Goal: Navigation & Orientation: Find specific page/section

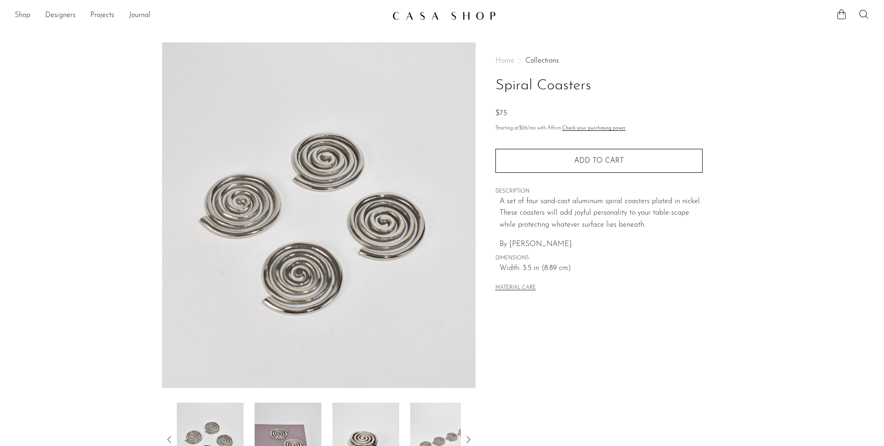
click at [24, 17] on link "Shop" at bounding box center [23, 16] width 16 height 12
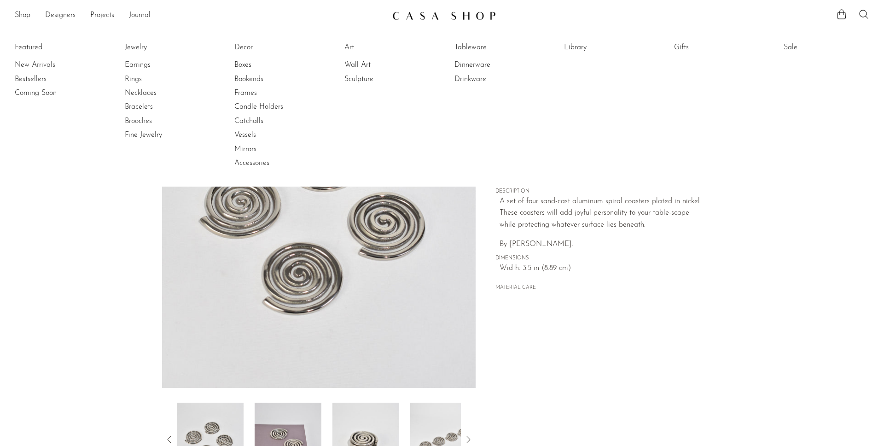
click at [20, 62] on link "New Arrivals" at bounding box center [49, 65] width 69 height 10
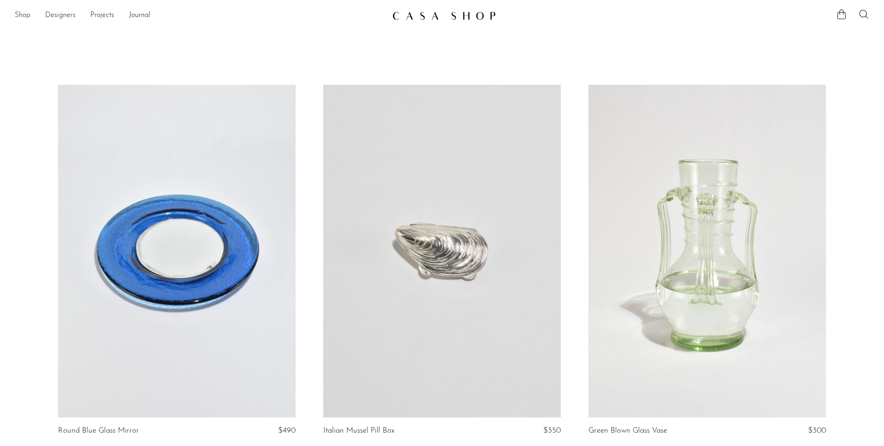
click at [21, 12] on link "Shop" at bounding box center [23, 16] width 16 height 12
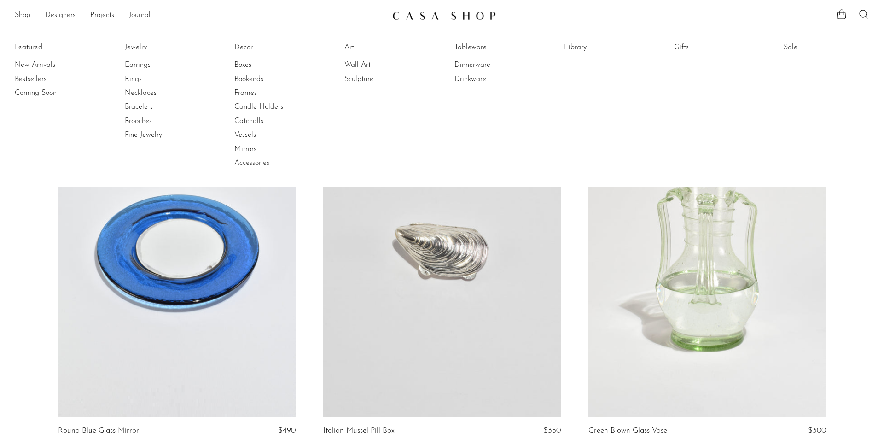
click at [250, 165] on link "Accessories" at bounding box center [268, 163] width 69 height 10
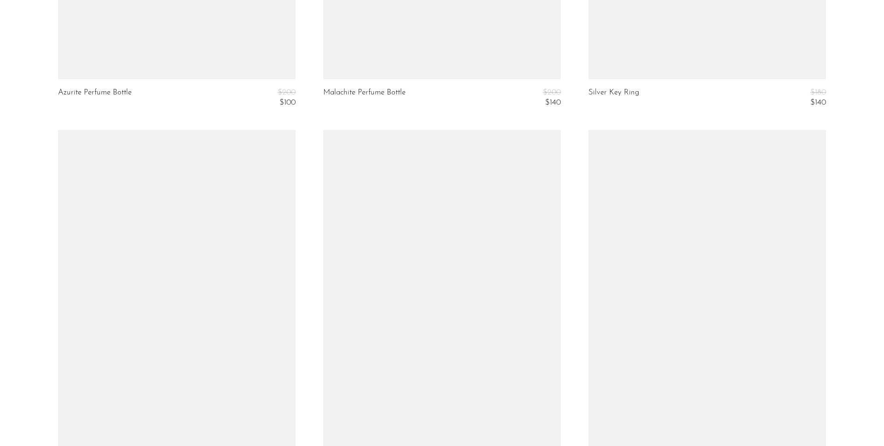
scroll to position [2802, 0]
